Goal: Information Seeking & Learning: Learn about a topic

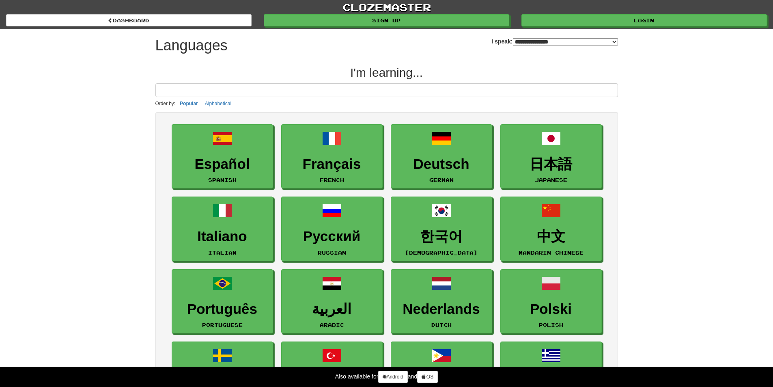
select select "*******"
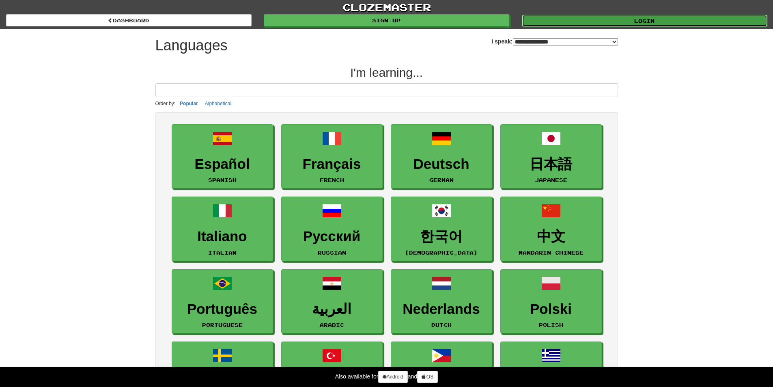
click at [545, 15] on link "Login" at bounding box center [644, 21] width 245 height 12
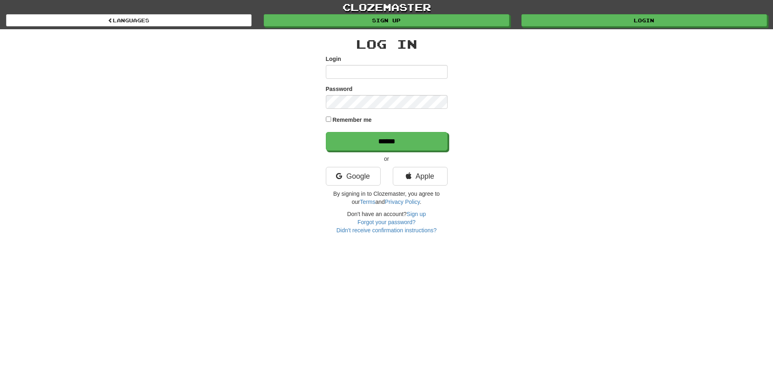
click at [366, 187] on div "Google" at bounding box center [353, 178] width 67 height 23
click at [370, 178] on link "Google" at bounding box center [353, 176] width 55 height 19
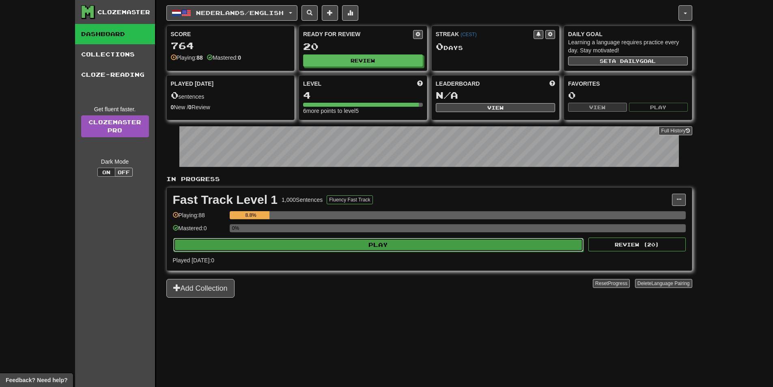
click at [305, 244] on button "Play" at bounding box center [378, 245] width 410 height 14
select select "**"
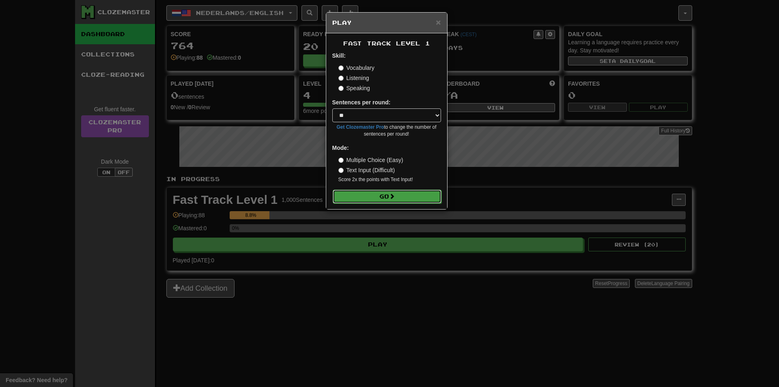
click at [375, 193] on button "Go" at bounding box center [387, 196] width 109 height 14
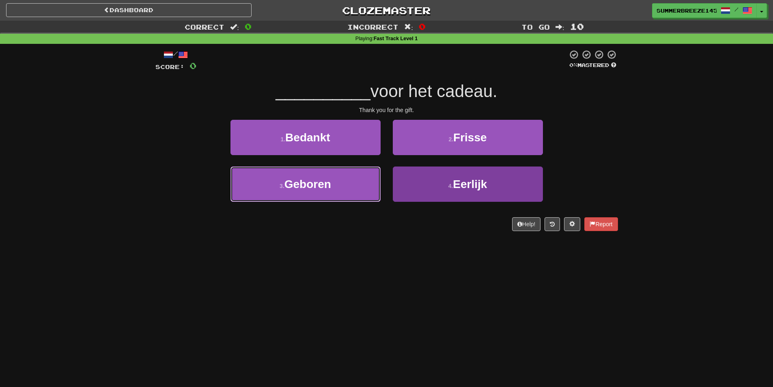
drag, startPoint x: 346, startPoint y: 181, endPoint x: 394, endPoint y: 229, distance: 68.0
click at [346, 185] on button "3 . Geboren" at bounding box center [305, 183] width 150 height 35
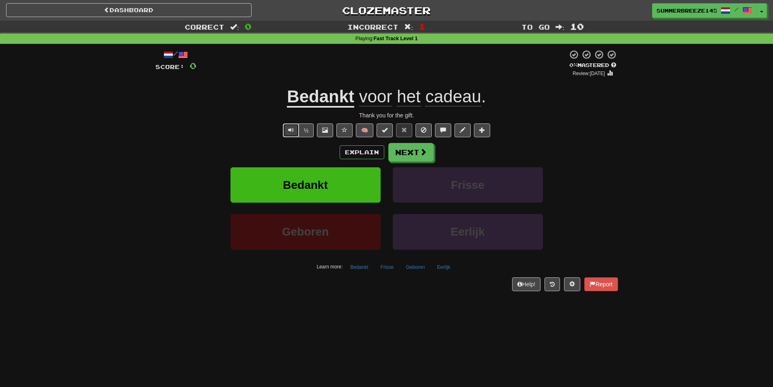
click at [292, 131] on span "Text-to-speech controls" at bounding box center [291, 130] width 6 height 6
click at [413, 151] on button "Next" at bounding box center [411, 152] width 45 height 19
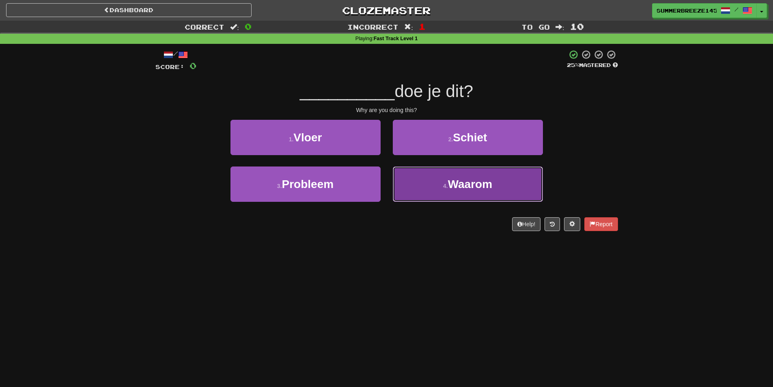
click at [439, 191] on button "4 . Waarom" at bounding box center [468, 183] width 150 height 35
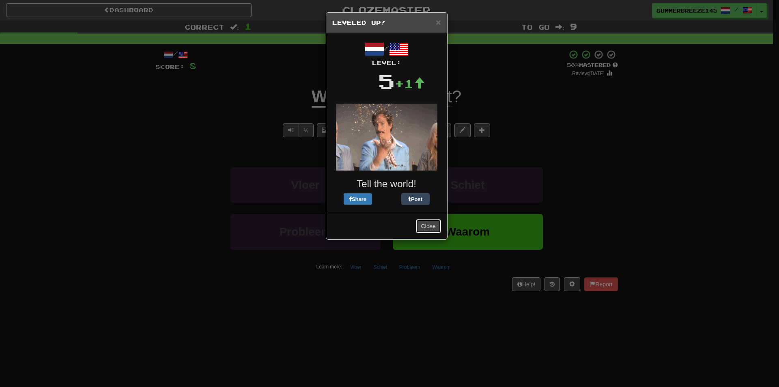
click at [431, 226] on button "Close" at bounding box center [428, 226] width 25 height 14
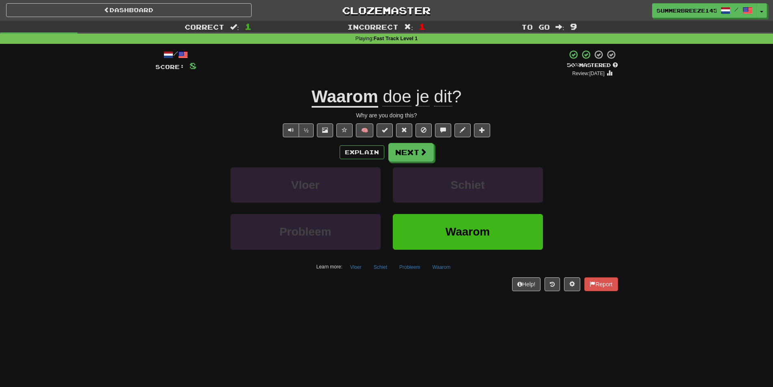
click at [357, 98] on u "Waarom" at bounding box center [345, 97] width 67 height 21
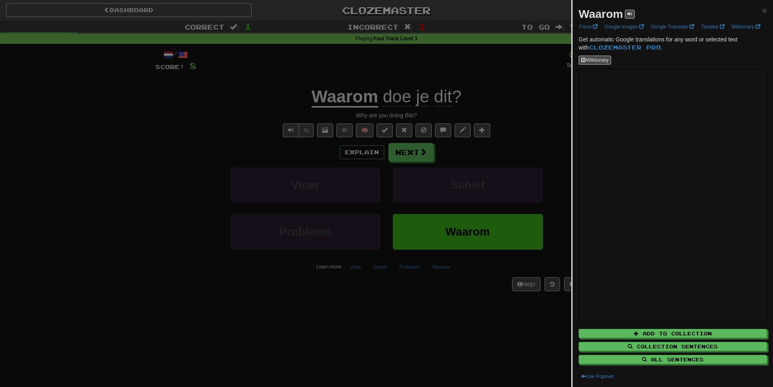
click at [508, 174] on div at bounding box center [386, 193] width 773 height 387
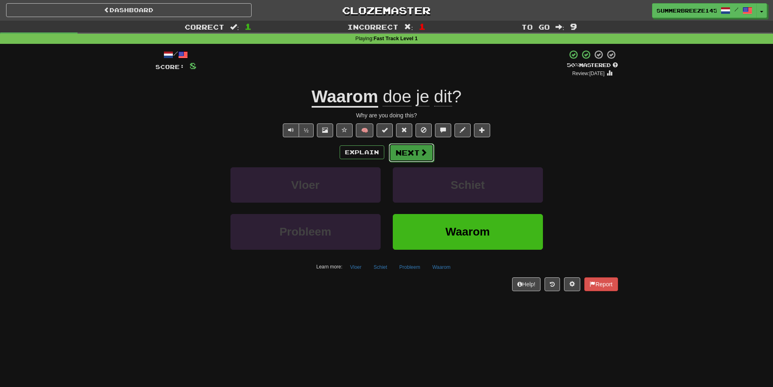
click at [422, 158] on button "Next" at bounding box center [411, 152] width 45 height 19
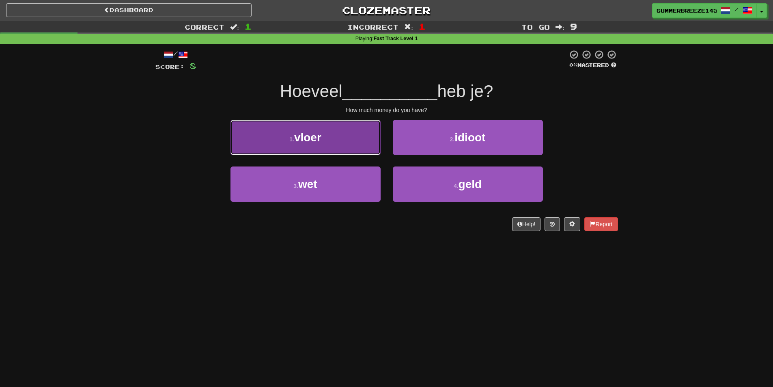
click at [341, 142] on button "1 . vloer" at bounding box center [305, 137] width 150 height 35
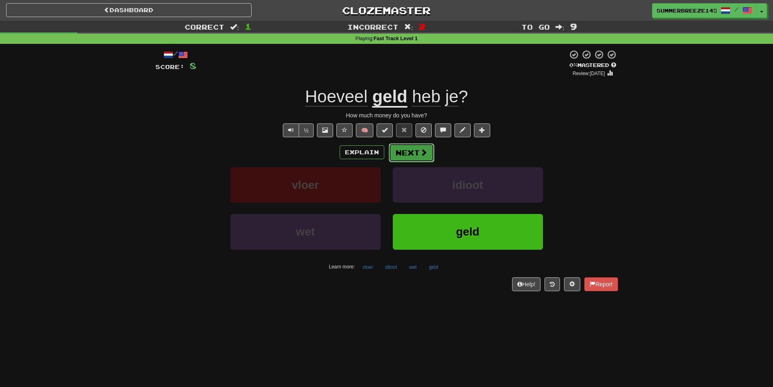
click at [412, 146] on button "Next" at bounding box center [411, 152] width 45 height 19
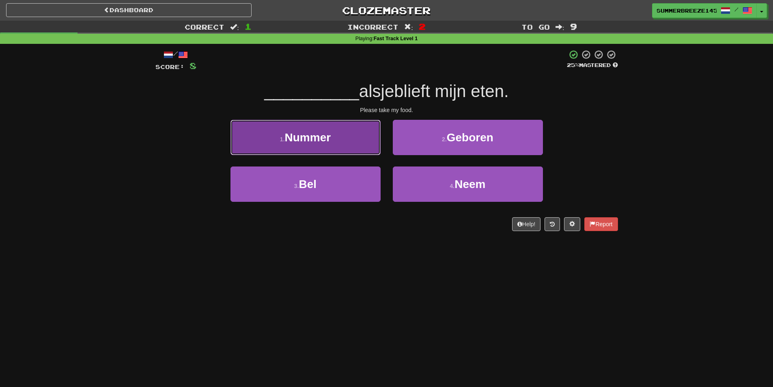
click at [336, 145] on button "1 . Nummer" at bounding box center [305, 137] width 150 height 35
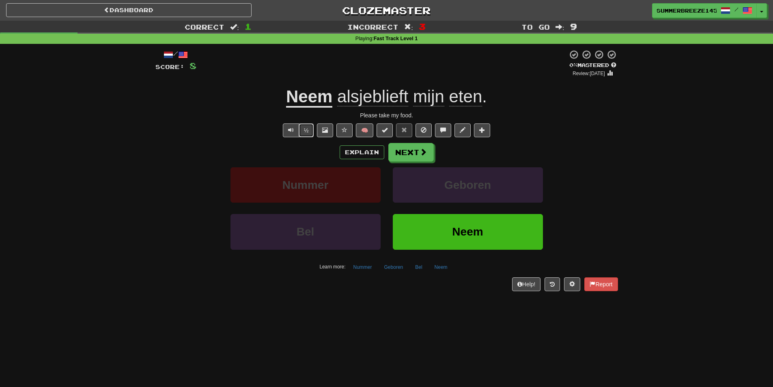
click at [299, 129] on button "½" at bounding box center [306, 130] width 15 height 14
click at [293, 129] on span "Text-to-speech controls" at bounding box center [291, 130] width 6 height 6
drag, startPoint x: 286, startPoint y: 81, endPoint x: 299, endPoint y: 92, distance: 16.9
click at [288, 84] on div "/ Score: 8 0 % Mastered Review: 2025-08-21 Neem alsjeblieft mijn eten . Please …" at bounding box center [386, 169] width 462 height 241
click at [299, 92] on u "Neem" at bounding box center [309, 97] width 46 height 21
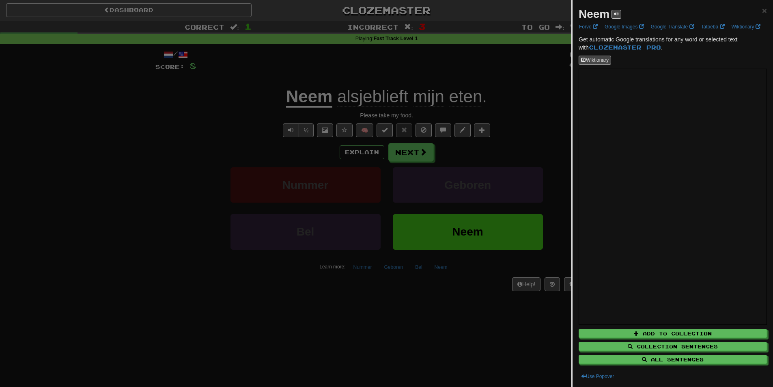
click at [498, 209] on div at bounding box center [386, 193] width 773 height 387
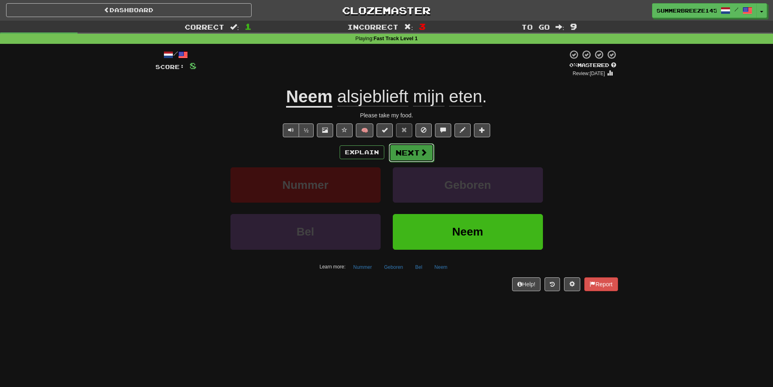
click at [417, 155] on button "Next" at bounding box center [411, 152] width 45 height 19
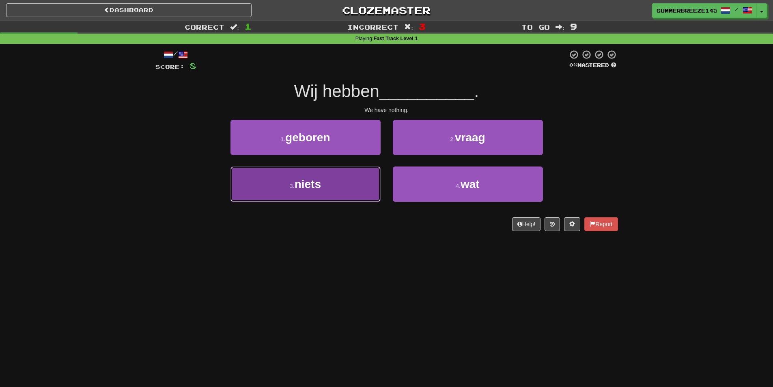
click at [345, 192] on button "3 . niets" at bounding box center [305, 183] width 150 height 35
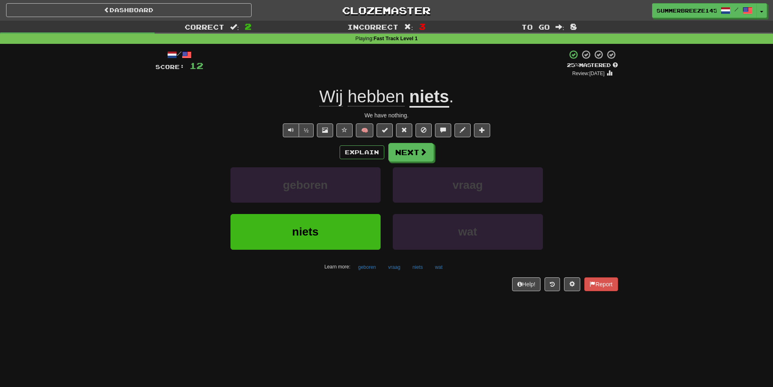
click at [433, 165] on div "Explain Next geboren vraag niets wat Learn more: geboren vraag niets wat" at bounding box center [386, 208] width 462 height 130
click at [413, 155] on button "Next" at bounding box center [411, 152] width 45 height 19
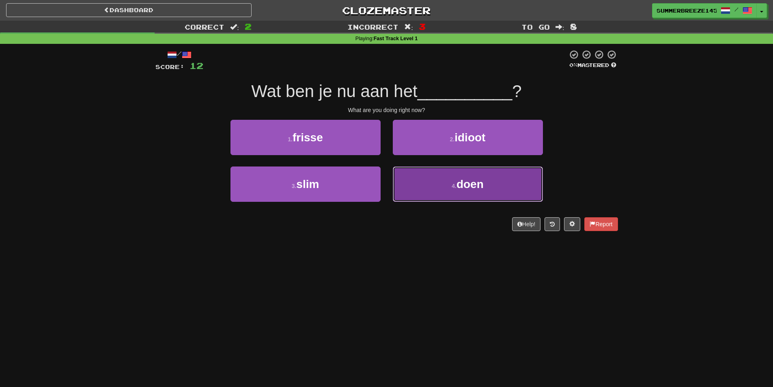
click at [432, 181] on button "4 . doen" at bounding box center [468, 183] width 150 height 35
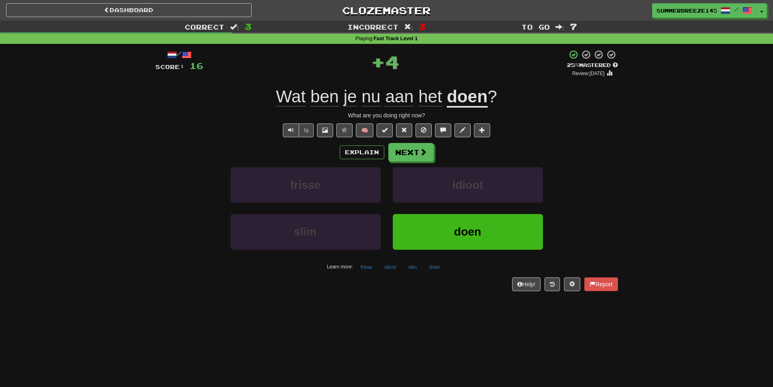
click at [468, 82] on div "/ Score: 16 + 4 25 % Mastered Review: 2025-08-22 Wat ben je nu aan het doen ? W…" at bounding box center [386, 169] width 462 height 241
click at [466, 94] on u "doen" at bounding box center [467, 97] width 41 height 21
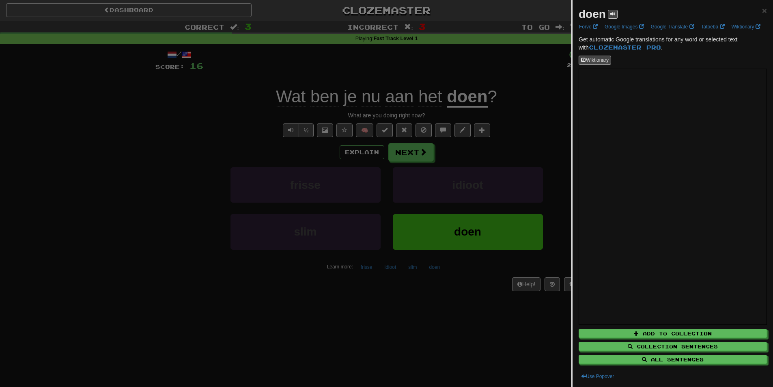
click at [489, 227] on div at bounding box center [386, 193] width 773 height 387
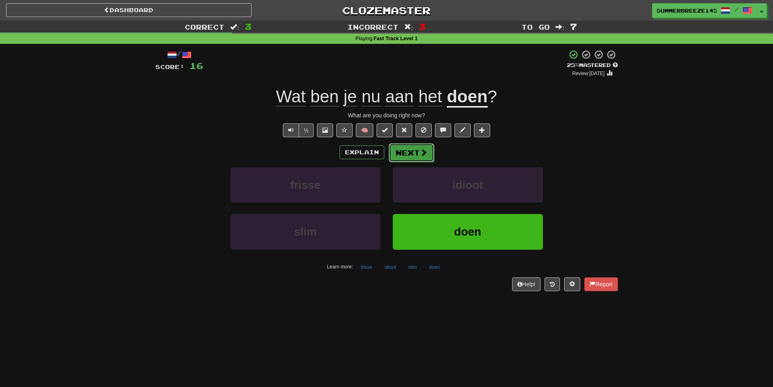
click at [423, 152] on span at bounding box center [423, 151] width 7 height 7
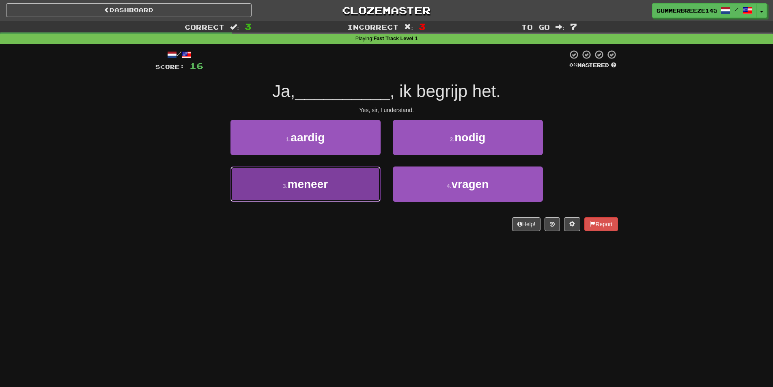
click at [334, 191] on button "3 . meneer" at bounding box center [305, 183] width 150 height 35
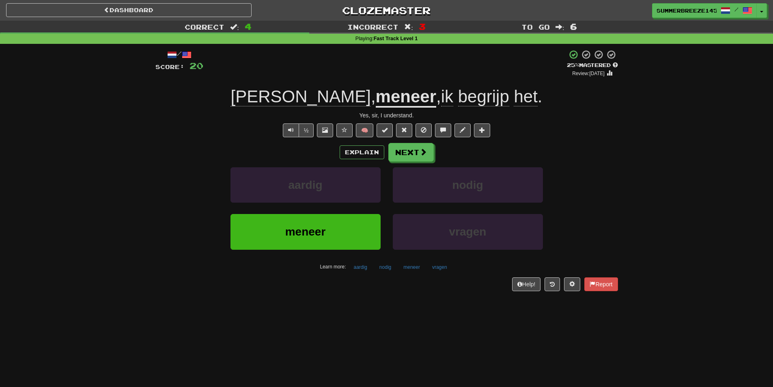
click at [376, 104] on u "meneer" at bounding box center [406, 97] width 60 height 21
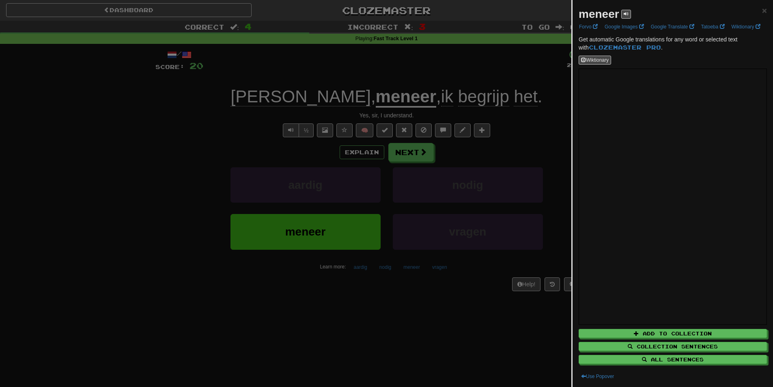
drag, startPoint x: 499, startPoint y: 193, endPoint x: 468, endPoint y: 177, distance: 34.6
click at [499, 193] on div at bounding box center [386, 193] width 773 height 387
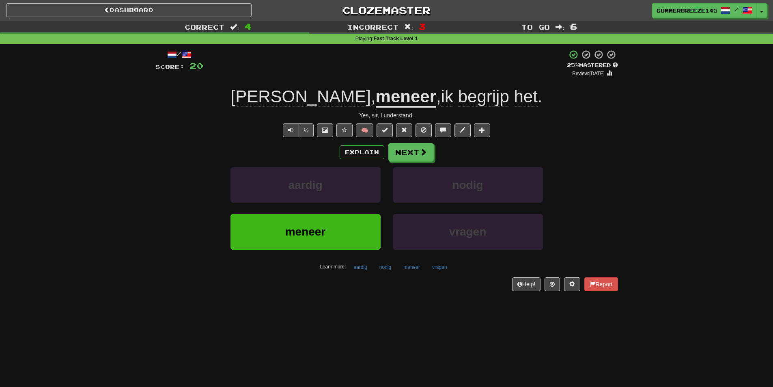
click at [441, 95] on span "ik" at bounding box center [447, 96] width 12 height 19
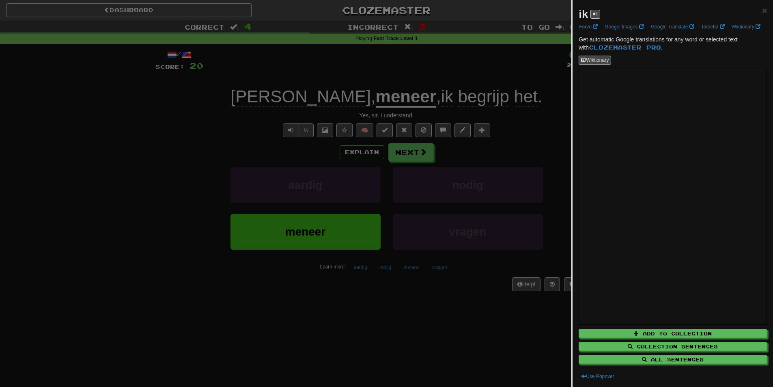
drag, startPoint x: 571, startPoint y: 184, endPoint x: 550, endPoint y: 181, distance: 20.9
click at [571, 185] on div at bounding box center [386, 193] width 773 height 387
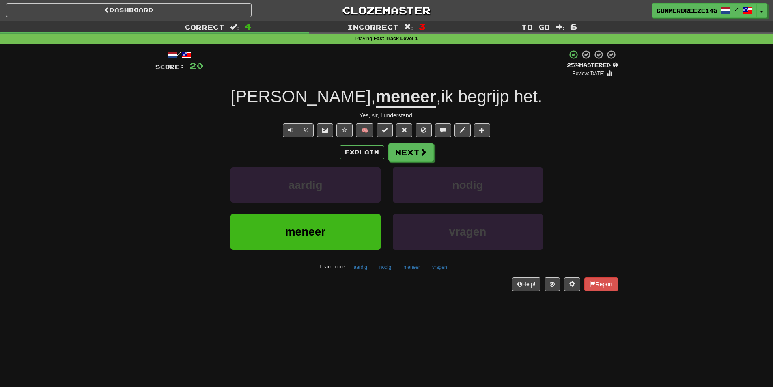
click at [458, 103] on span "begrijp" at bounding box center [483, 96] width 51 height 19
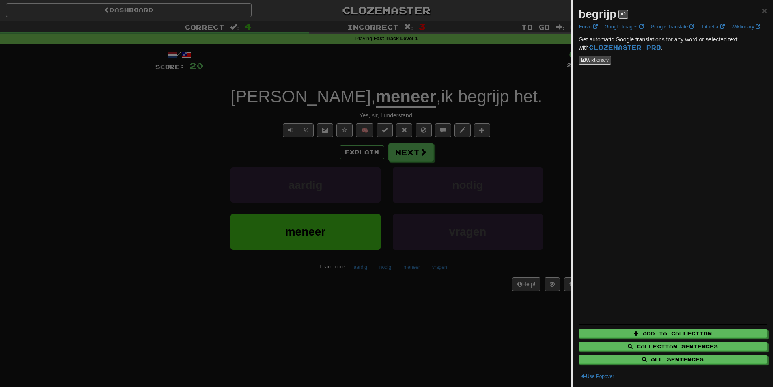
click at [522, 170] on div at bounding box center [386, 193] width 773 height 387
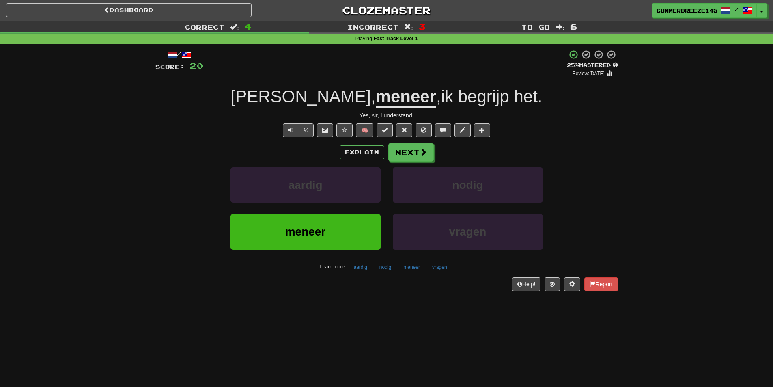
click at [458, 102] on span "begrijp" at bounding box center [483, 96] width 51 height 19
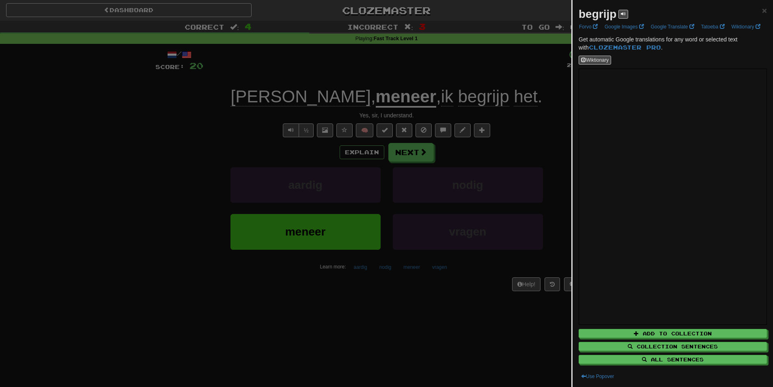
click at [557, 171] on div at bounding box center [386, 193] width 773 height 387
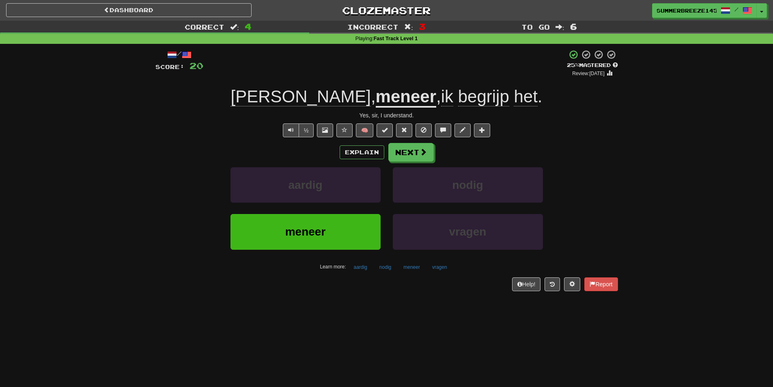
click at [514, 94] on span "het" at bounding box center [526, 96] width 24 height 19
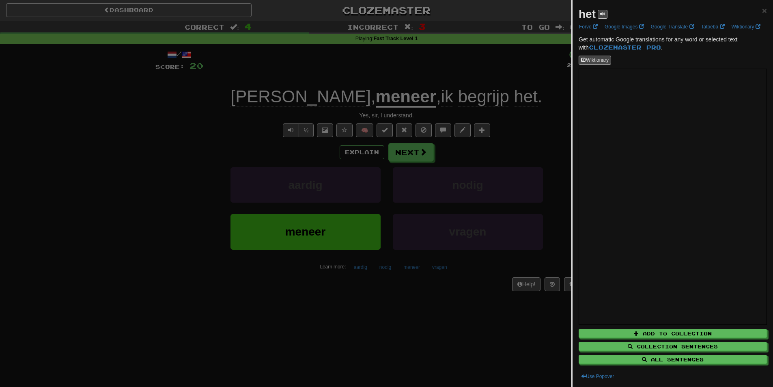
click at [444, 156] on div at bounding box center [386, 193] width 773 height 387
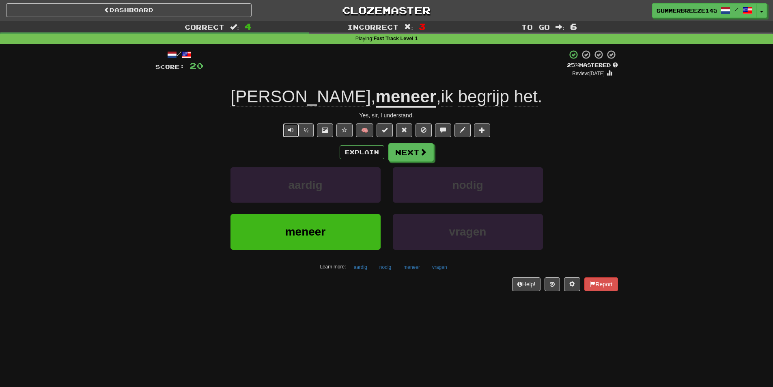
click at [286, 131] on button "Text-to-speech controls" at bounding box center [291, 130] width 16 height 14
click at [399, 146] on button "Next" at bounding box center [411, 152] width 45 height 19
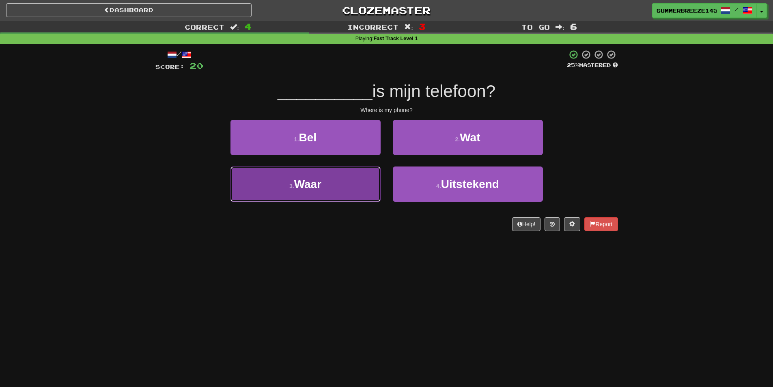
click at [339, 188] on button "3 . Waar" at bounding box center [305, 183] width 150 height 35
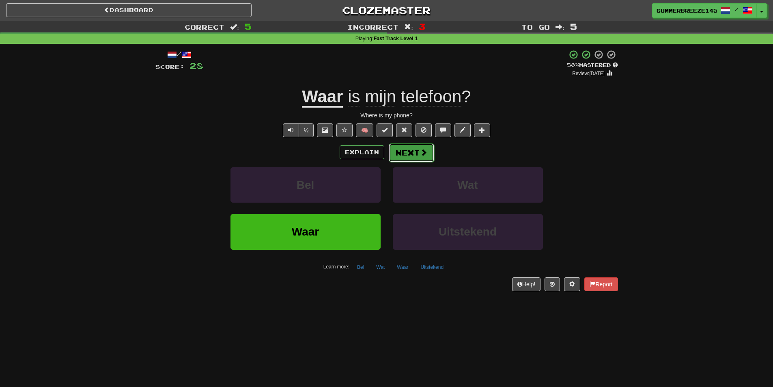
click at [406, 154] on button "Next" at bounding box center [411, 152] width 45 height 19
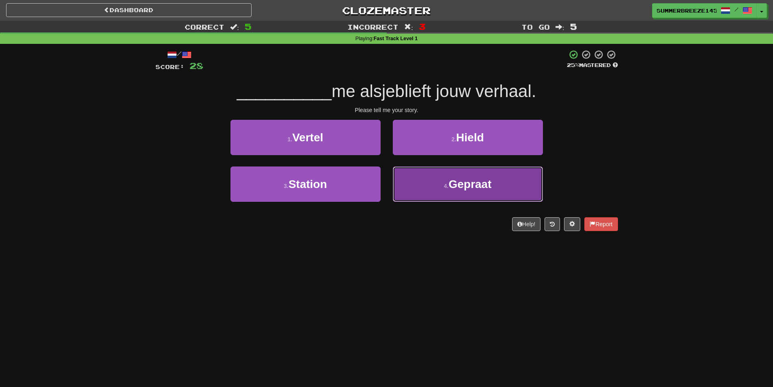
click at [430, 193] on button "4 . Gepraat" at bounding box center [468, 183] width 150 height 35
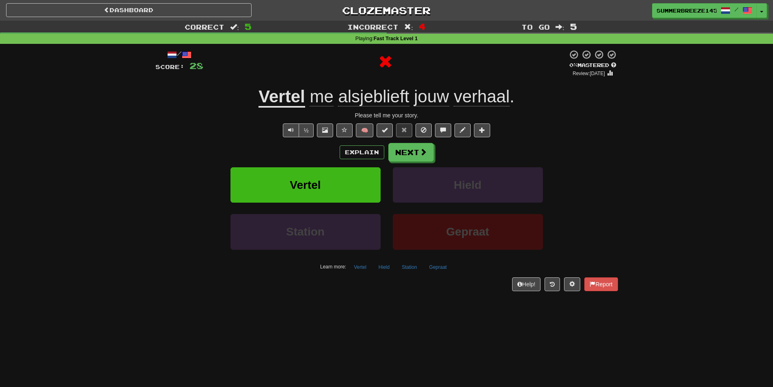
click at [283, 88] on u "Vertel" at bounding box center [281, 97] width 46 height 21
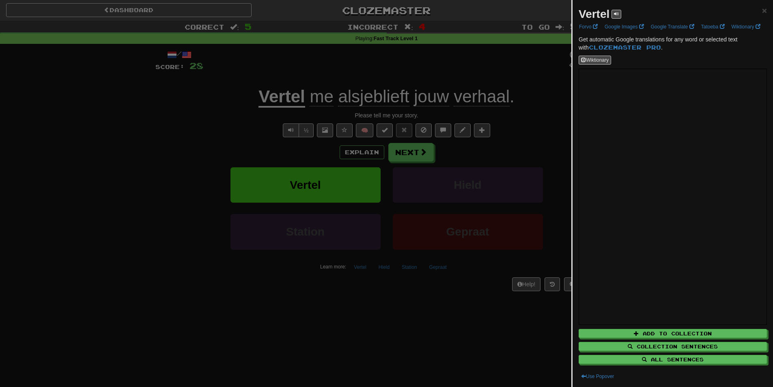
click at [445, 217] on div at bounding box center [386, 193] width 773 height 387
